Goal: Check status: Check status

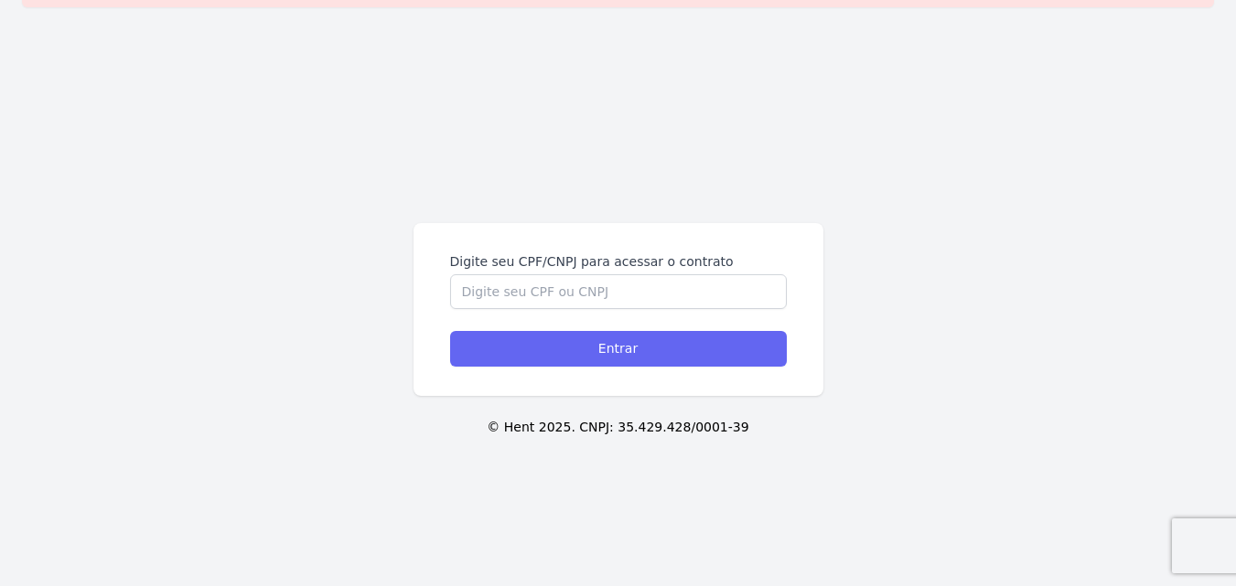
scroll to position [62, 0]
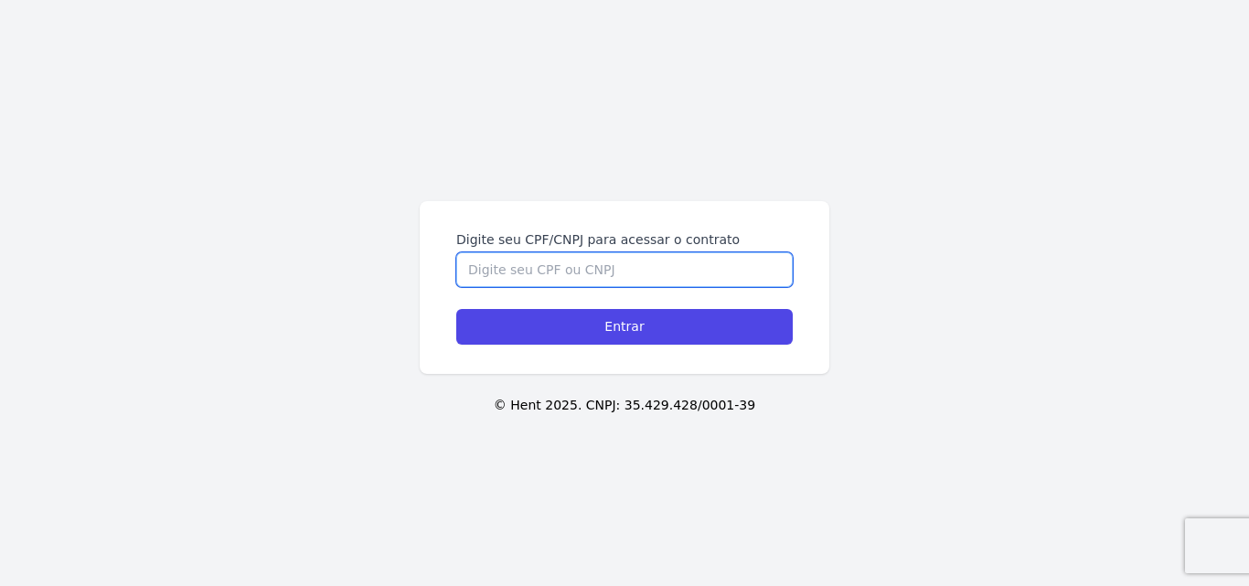
click at [477, 271] on input "Digite seu CPF/CNPJ para acessar o contrato" at bounding box center [624, 269] width 337 height 35
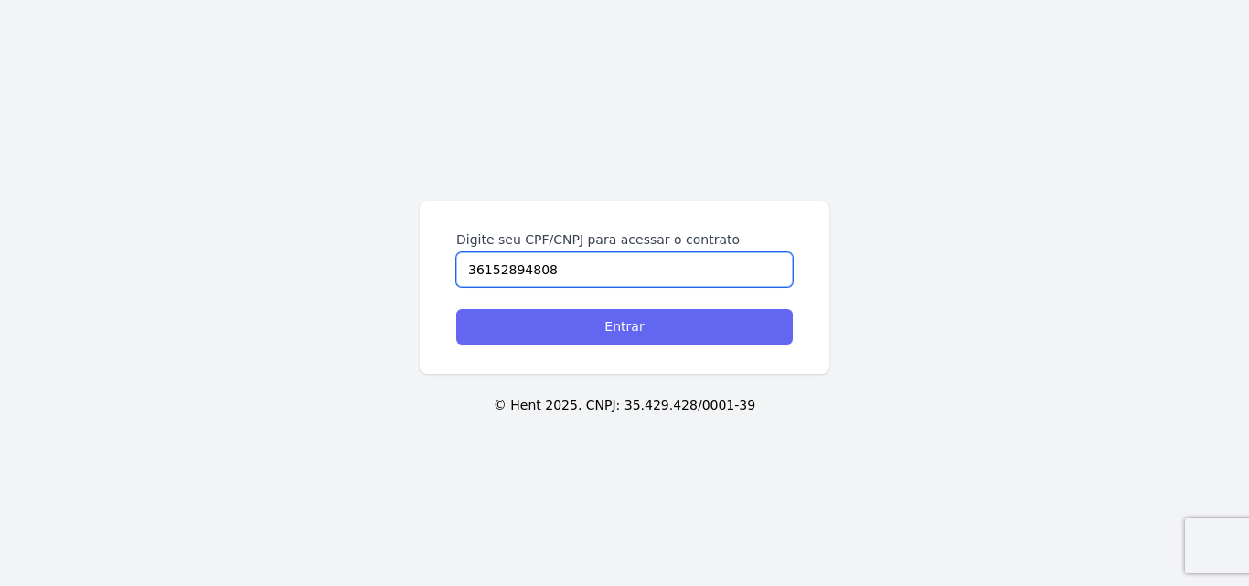
type input "36152894808"
click at [739, 326] on input "Entrar" at bounding box center [624, 327] width 337 height 36
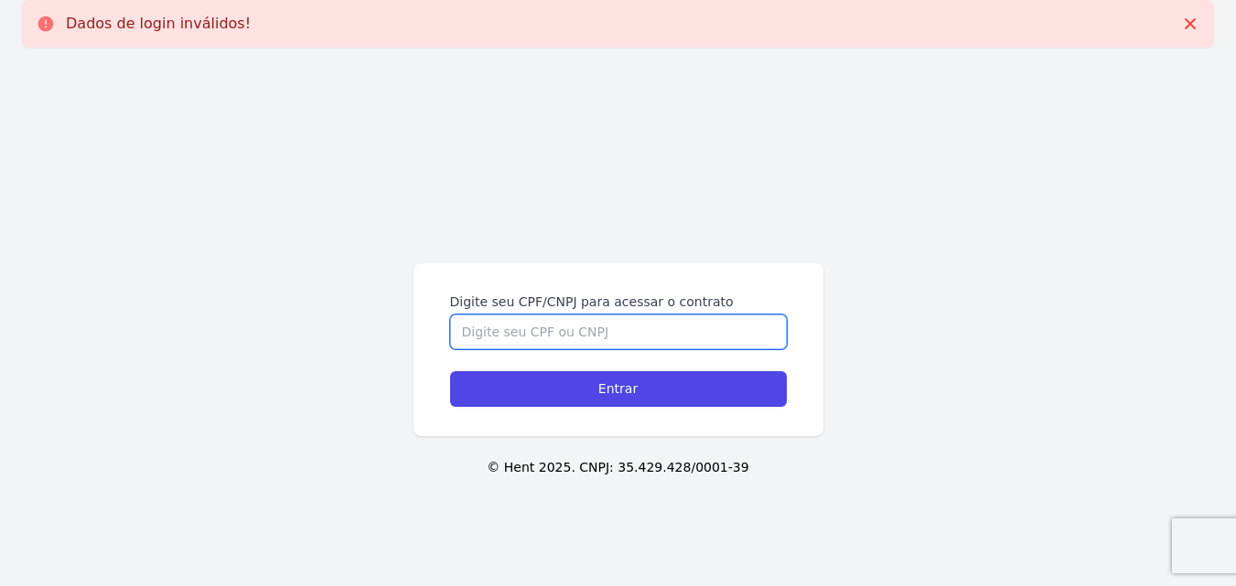
click at [513, 324] on input "Digite seu CPF/CNPJ para acessar o contrato" at bounding box center [618, 332] width 337 height 35
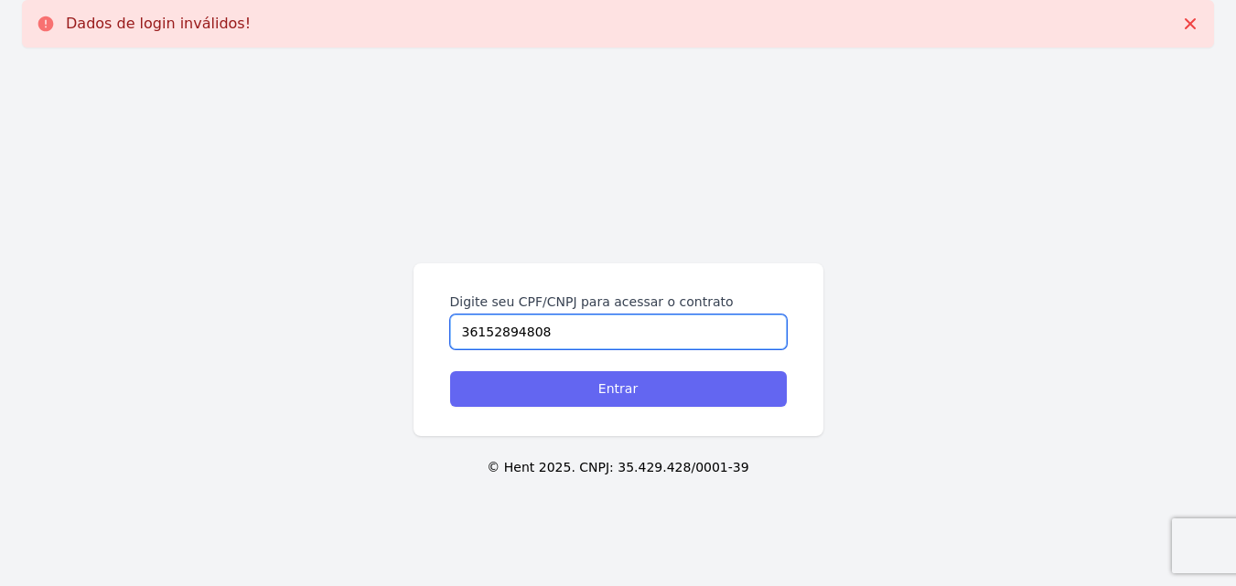
type input "36152894808"
click at [611, 402] on input "Entrar" at bounding box center [618, 389] width 337 height 36
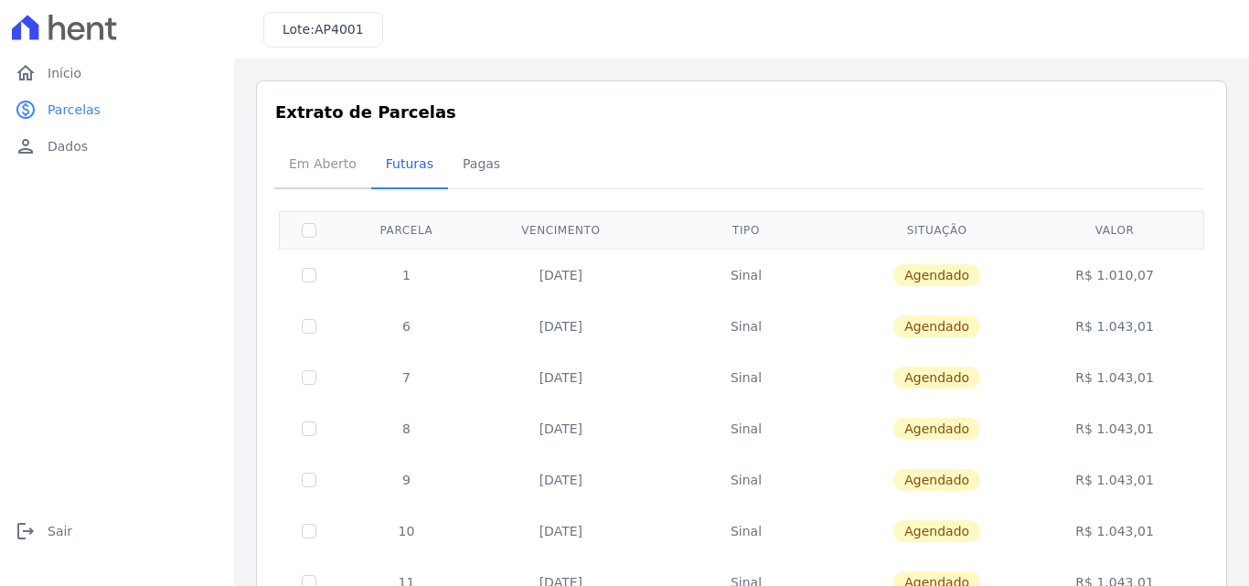
click at [338, 175] on span "Em Aberto" at bounding box center [323, 163] width 90 height 37
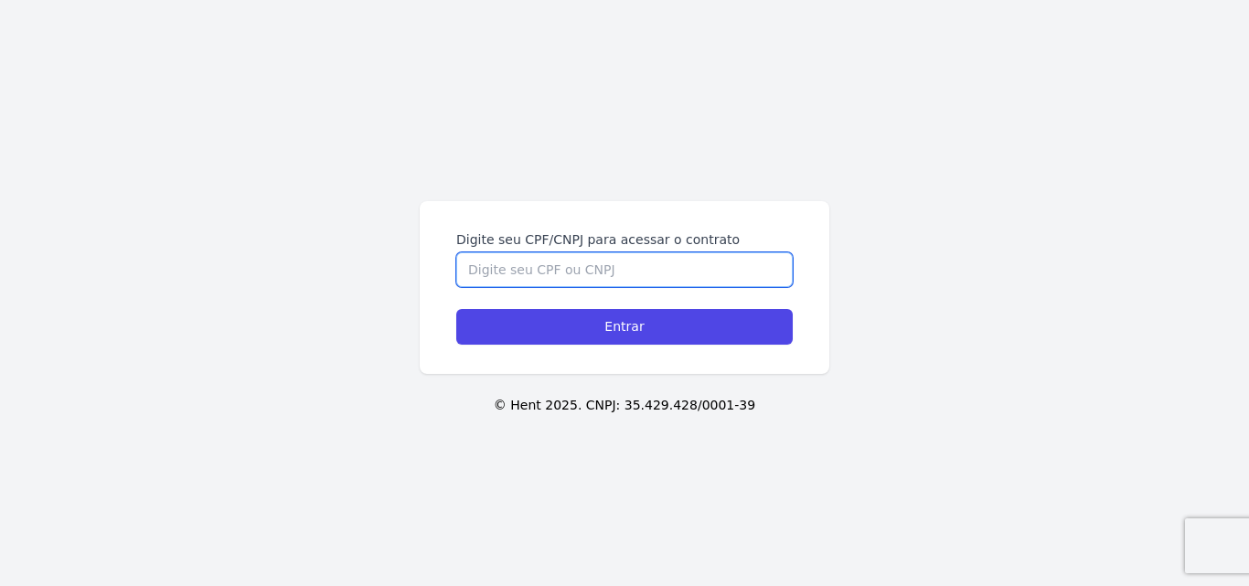
click at [574, 274] on input "Digite seu CPF/CNPJ para acessar o contrato" at bounding box center [624, 269] width 337 height 35
type input "3"
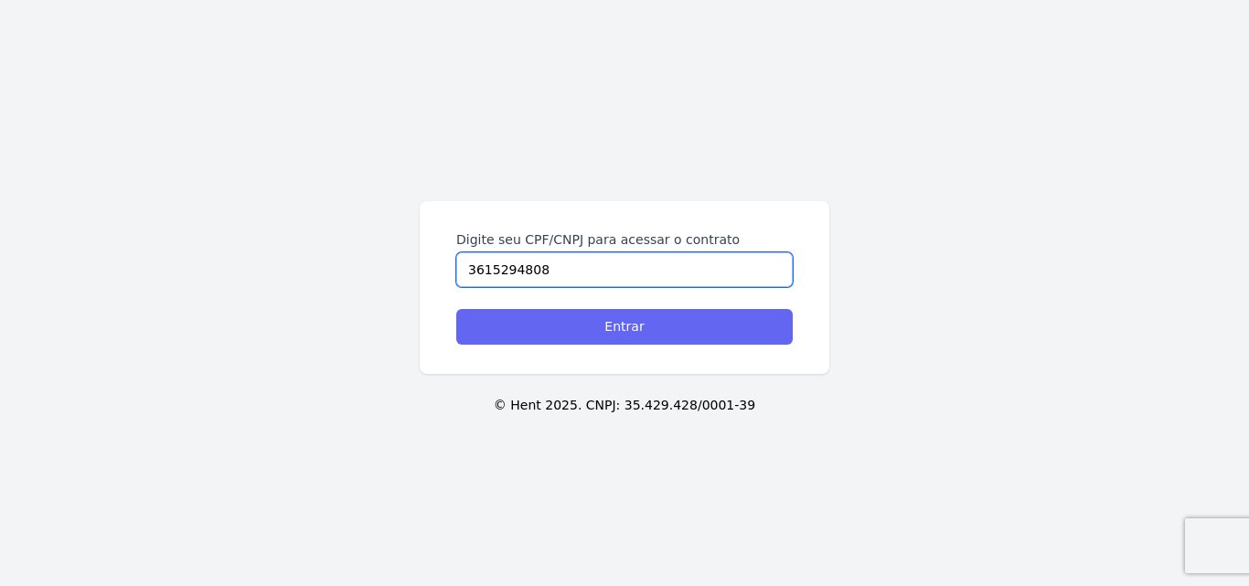
type input "3615294808"
click at [620, 333] on input "Entrar" at bounding box center [624, 327] width 337 height 36
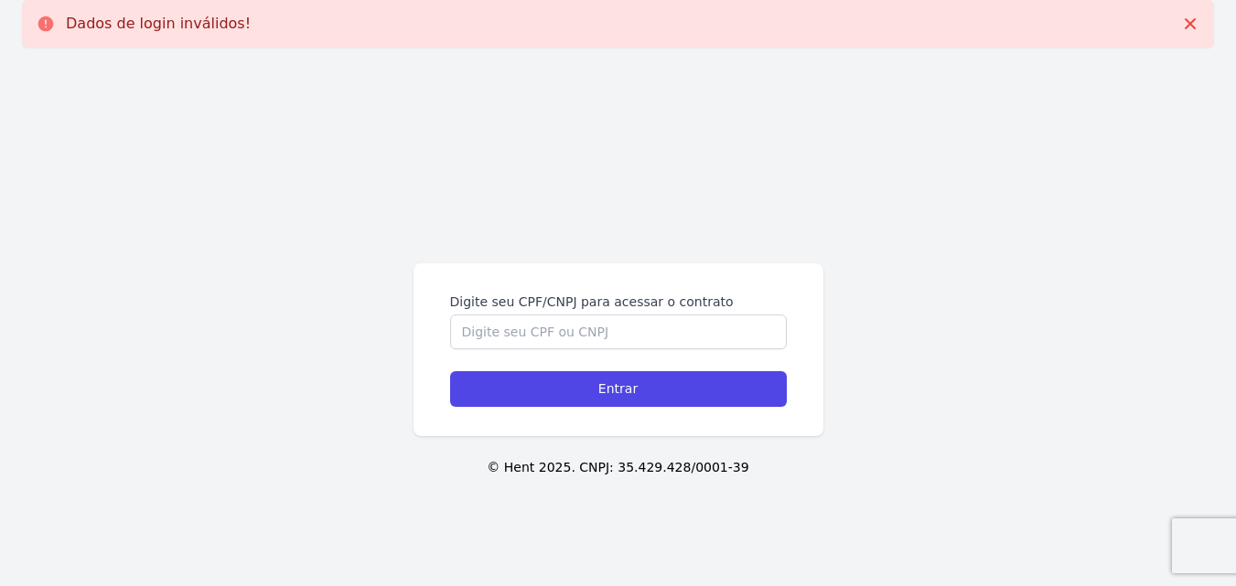
click at [768, 141] on div "Digite seu CPF/CNPJ para acessar o contrato Entrar © Hent 2025. CNPJ: 35.429.42…" at bounding box center [618, 355] width 1236 height 586
